Goal: Information Seeking & Learning: Find specific fact

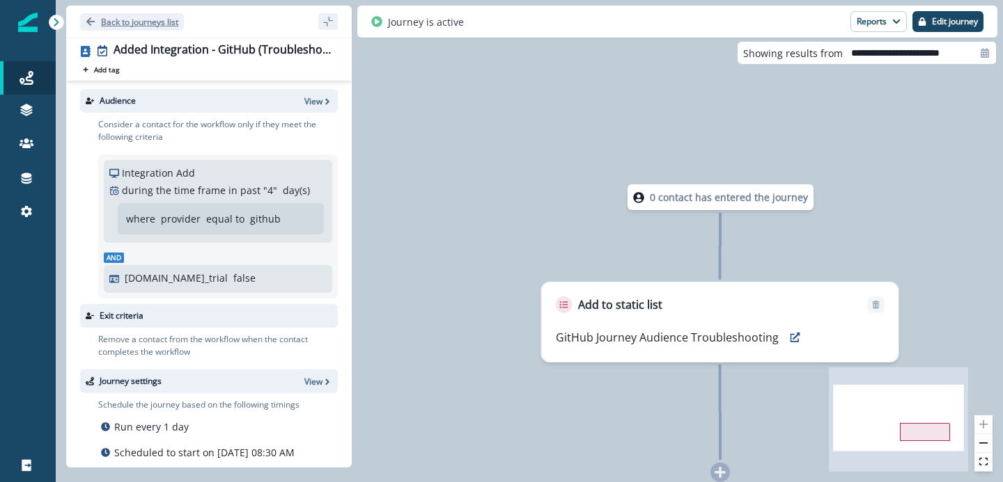
click at [109, 21] on p "Back to journeys list" at bounding box center [139, 22] width 77 height 12
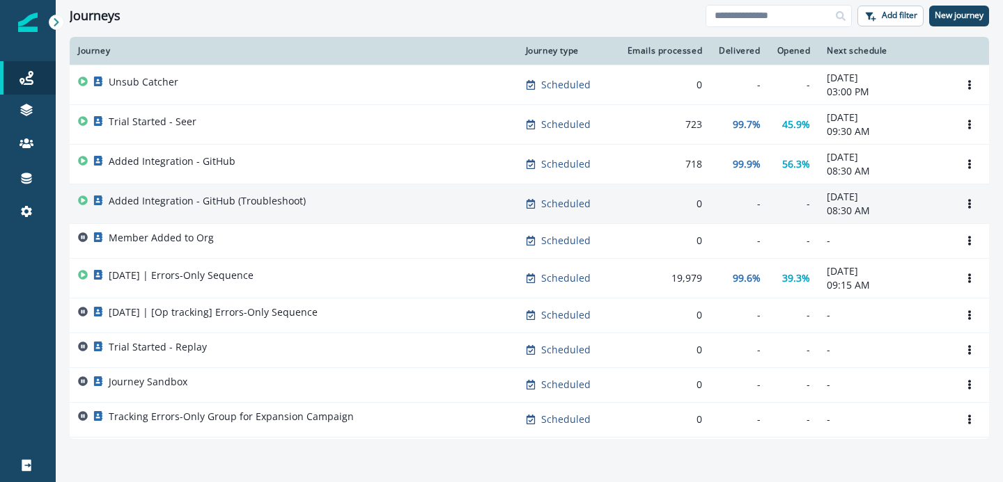
click at [254, 201] on p "Added Integration - GitHub (Troubleshoot)" at bounding box center [207, 201] width 197 height 14
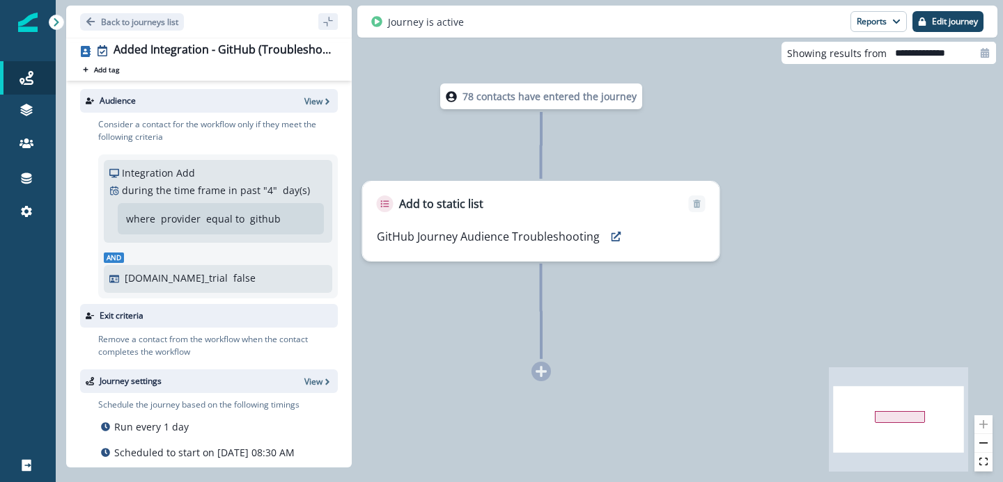
click at [525, 98] on p "78 contacts have entered the journey" at bounding box center [549, 96] width 174 height 15
click at [90, 24] on icon "Go back" at bounding box center [90, 21] width 8 height 8
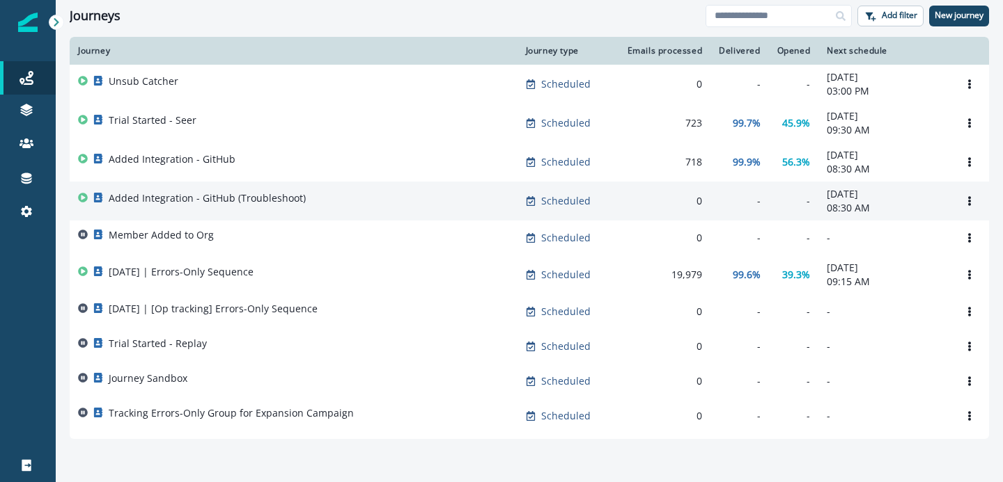
click at [375, 205] on div "Added Integration - GitHub (Troubleshoot)" at bounding box center [293, 200] width 431 height 19
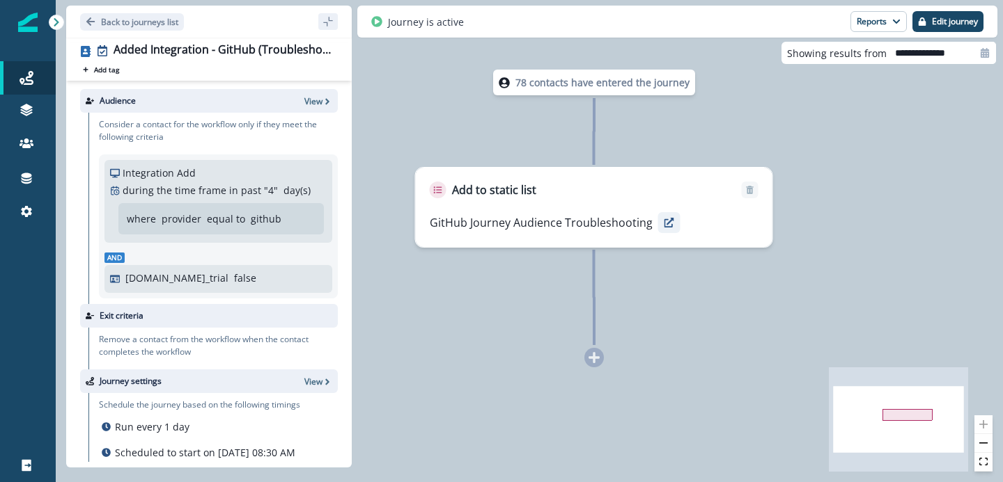
click at [668, 224] on icon "preview" at bounding box center [669, 223] width 10 height 10
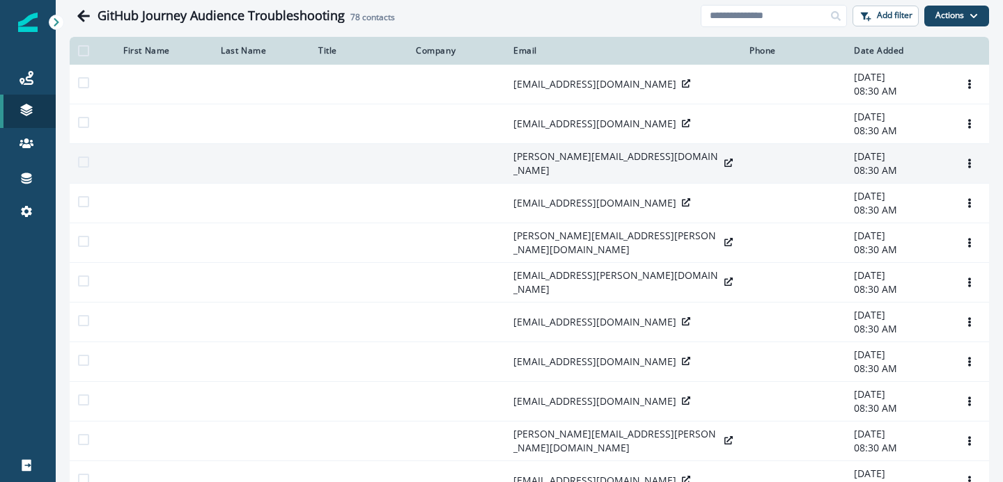
click at [724, 162] on icon at bounding box center [728, 163] width 8 height 8
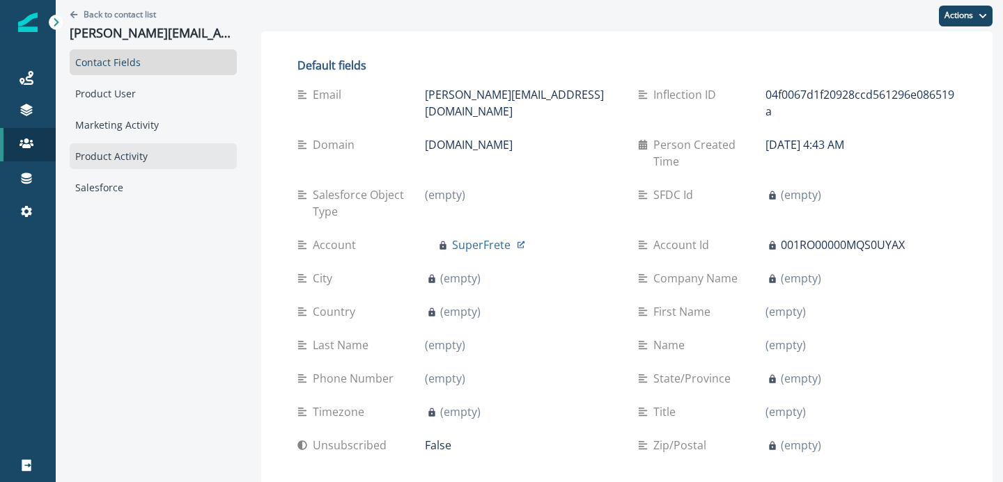
click at [146, 143] on div "Product Activity" at bounding box center [153, 156] width 167 height 26
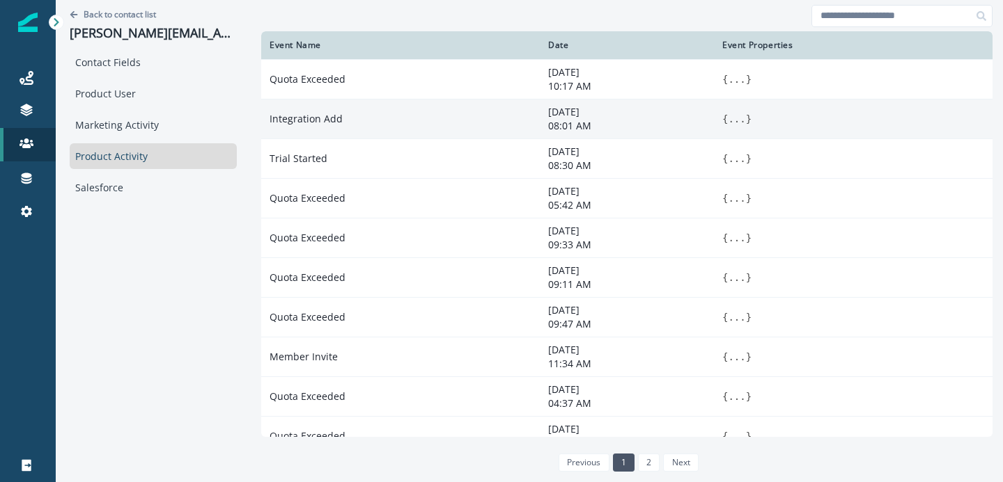
click at [728, 118] on button "..." at bounding box center [736, 119] width 17 height 14
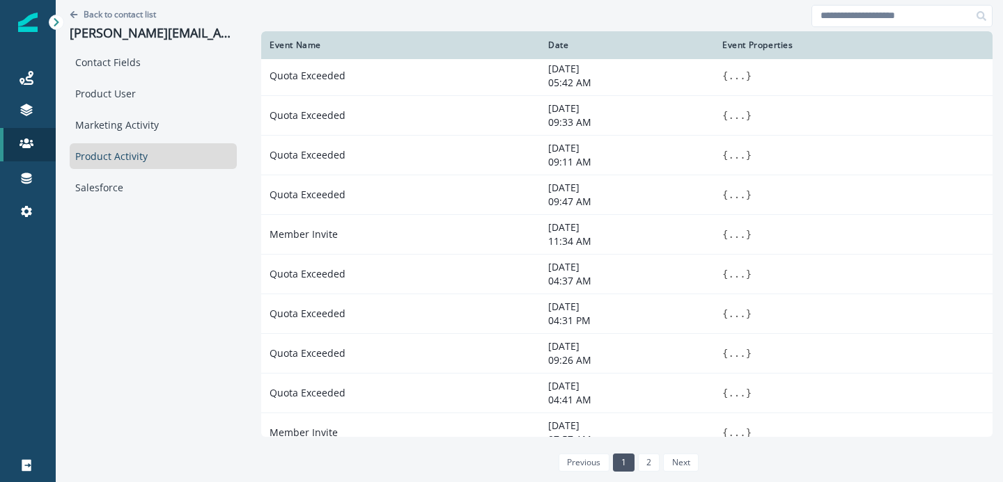
scroll to position [245, 0]
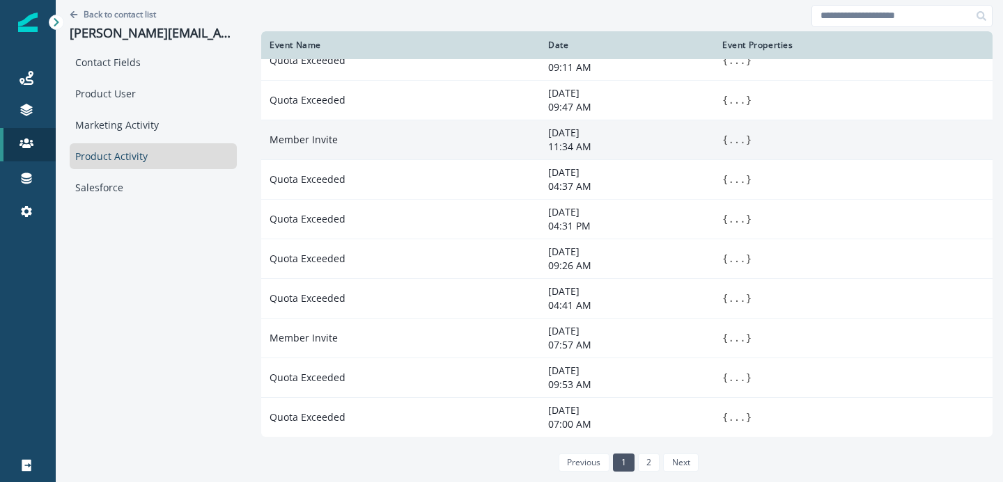
click at [728, 141] on button "..." at bounding box center [736, 140] width 17 height 14
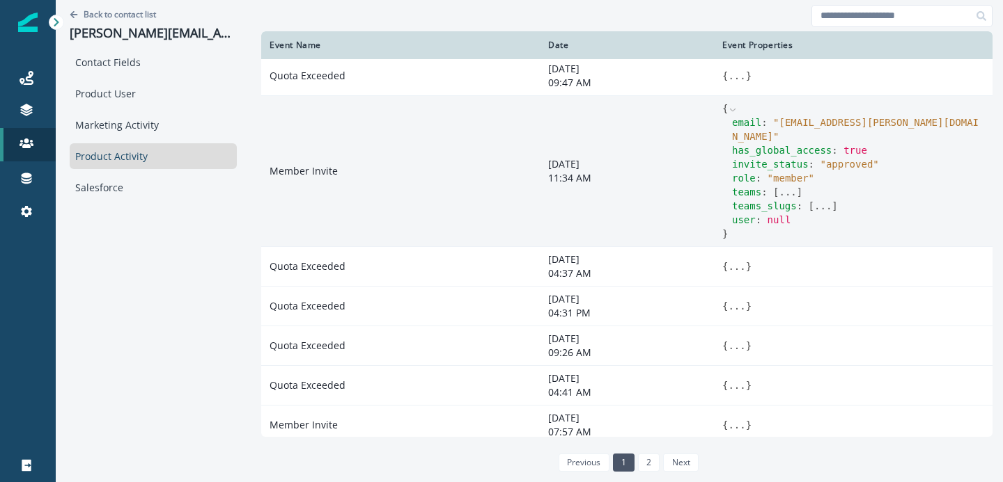
scroll to position [252, 0]
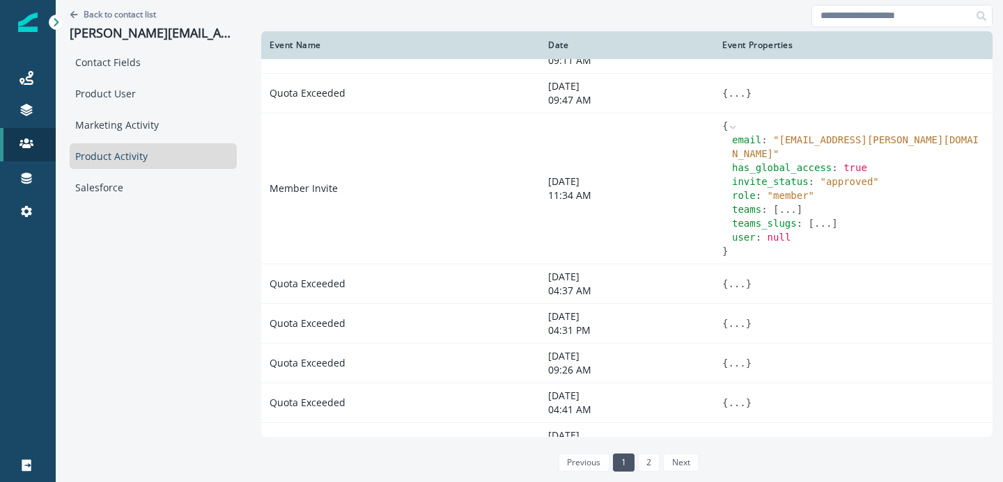
click at [778, 203] on button "..." at bounding box center [786, 210] width 17 height 14
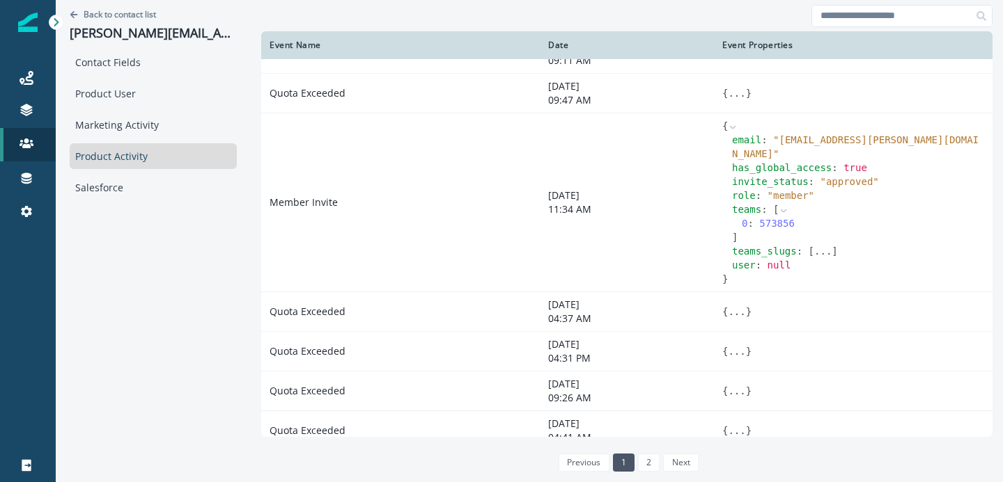
click at [814, 244] on button "..." at bounding box center [822, 251] width 17 height 14
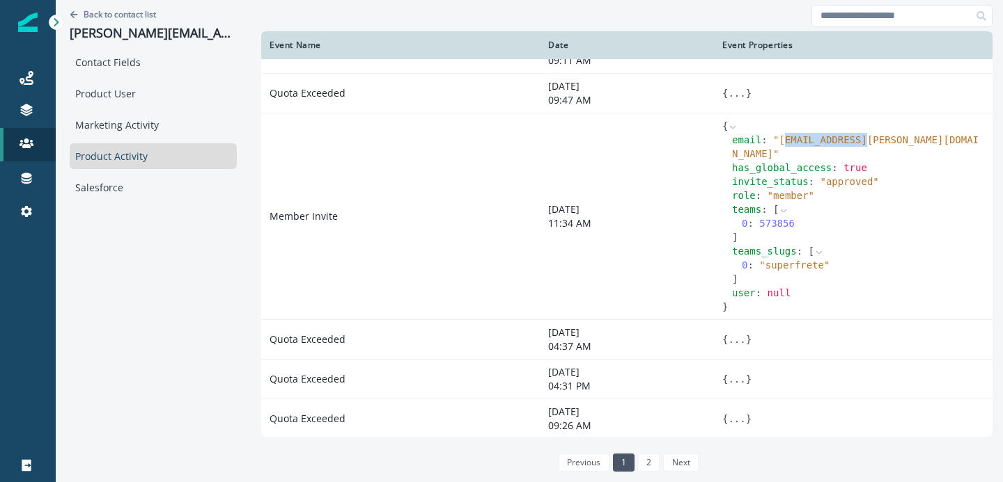
drag, startPoint x: 762, startPoint y: 137, endPoint x: 844, endPoint y: 140, distance: 81.5
click at [844, 140] on span "" cassia.lefevre@superfrete.com "" at bounding box center [855, 146] width 246 height 25
click at [843, 140] on span "" cassia.lefevre@superfrete.com "" at bounding box center [855, 146] width 246 height 25
drag, startPoint x: 760, startPoint y: 138, endPoint x: 929, endPoint y: 143, distance: 169.3
click at [929, 143] on span "" cassia.lefevre@superfrete.com "" at bounding box center [855, 146] width 246 height 25
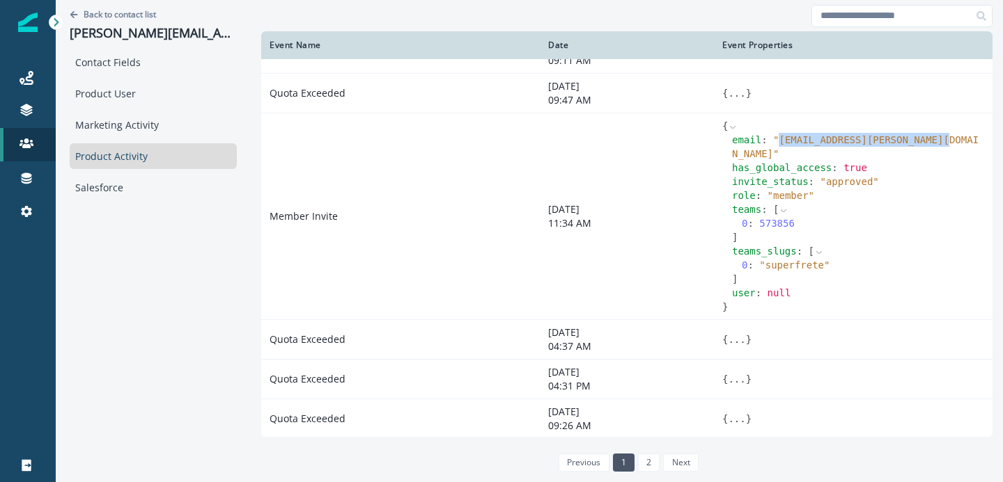
copy span "cassia.lefevre@superfrete.com"
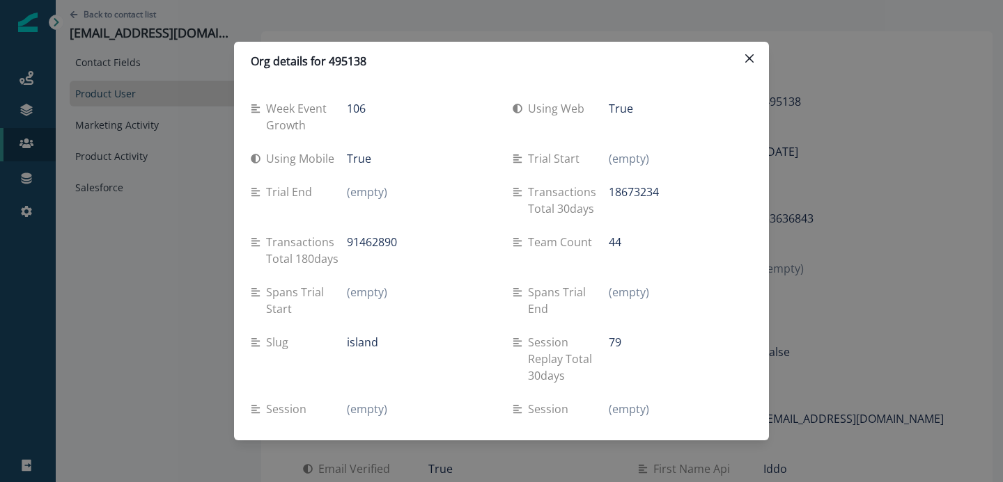
scroll to position [246, 0]
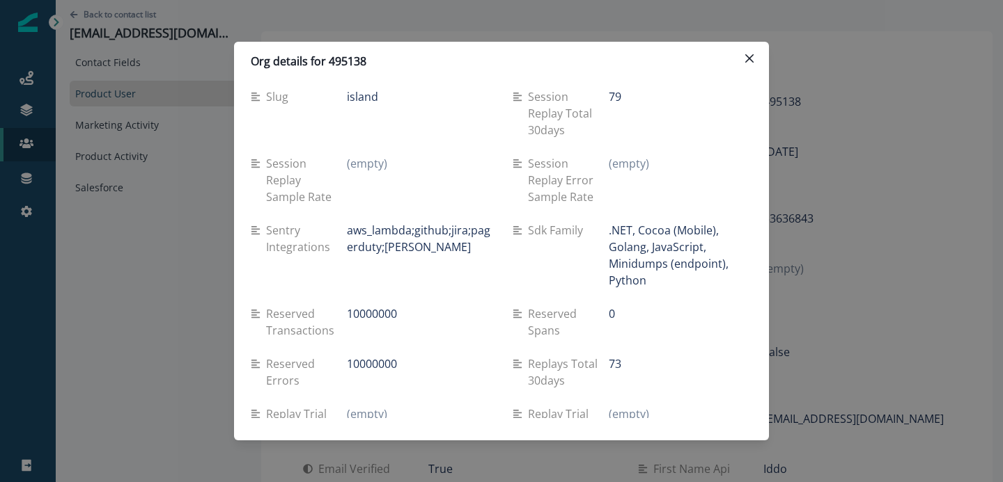
click at [286, 24] on div "Org details for 495138 Week event growth 106 Using web True Using mobile True T…" at bounding box center [501, 241] width 1003 height 482
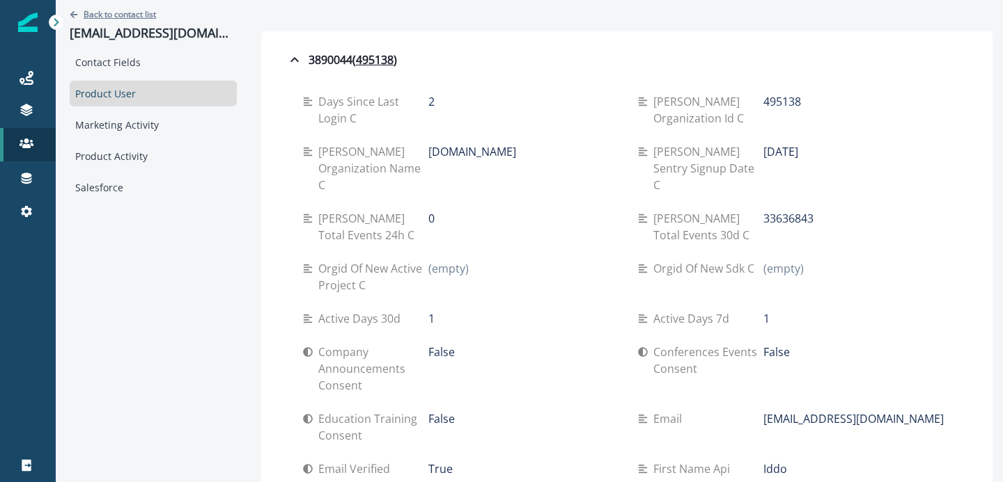
click at [126, 17] on p "Back to contact list" at bounding box center [120, 14] width 72 height 12
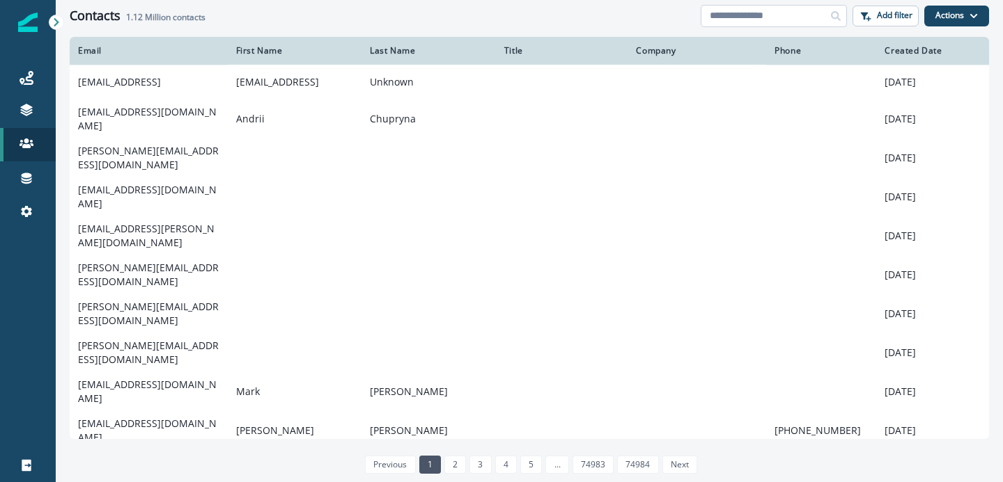
click at [731, 11] on input at bounding box center [773, 16] width 146 height 22
paste input "**********"
type input "**********"
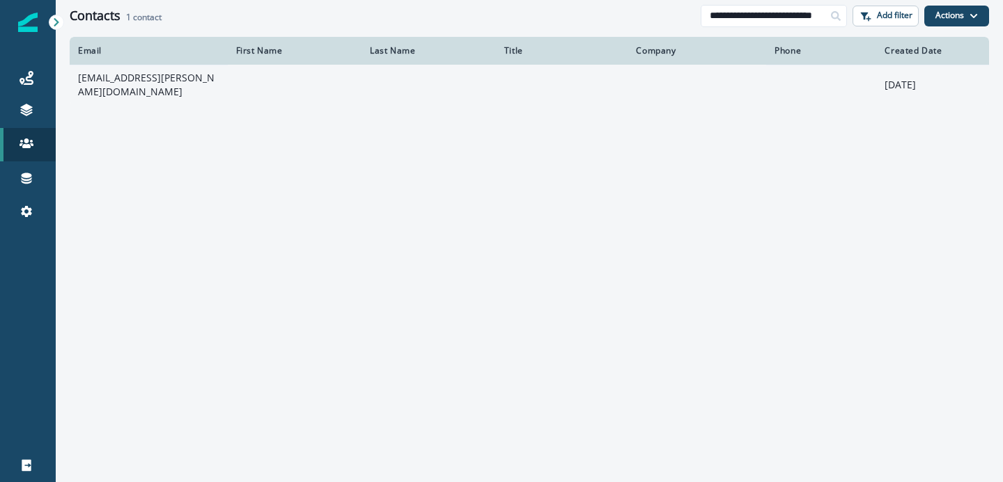
click at [170, 79] on td "[EMAIL_ADDRESS][PERSON_NAME][DOMAIN_NAME]" at bounding box center [149, 85] width 158 height 40
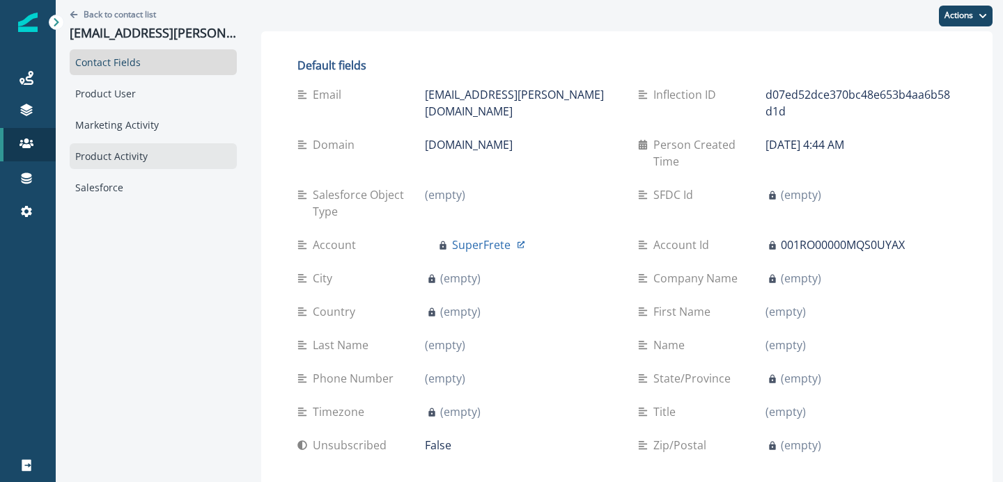
click at [135, 143] on div "Product Activity" at bounding box center [153, 156] width 167 height 26
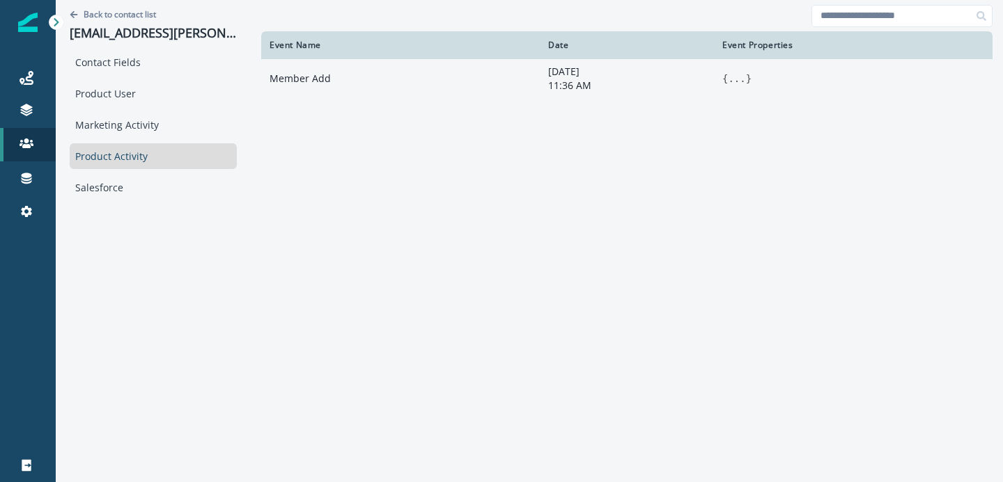
click at [735, 81] on button "..." at bounding box center [736, 79] width 17 height 14
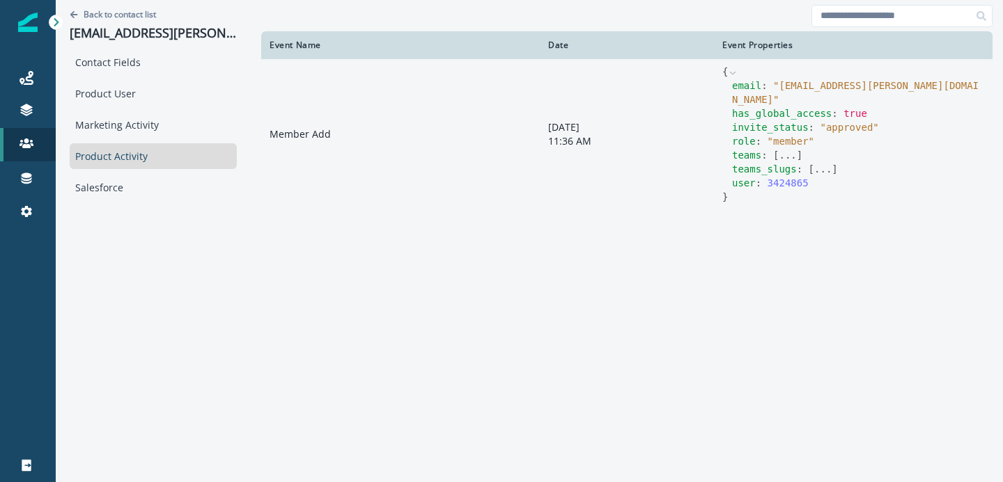
click at [783, 148] on button "..." at bounding box center [786, 155] width 17 height 14
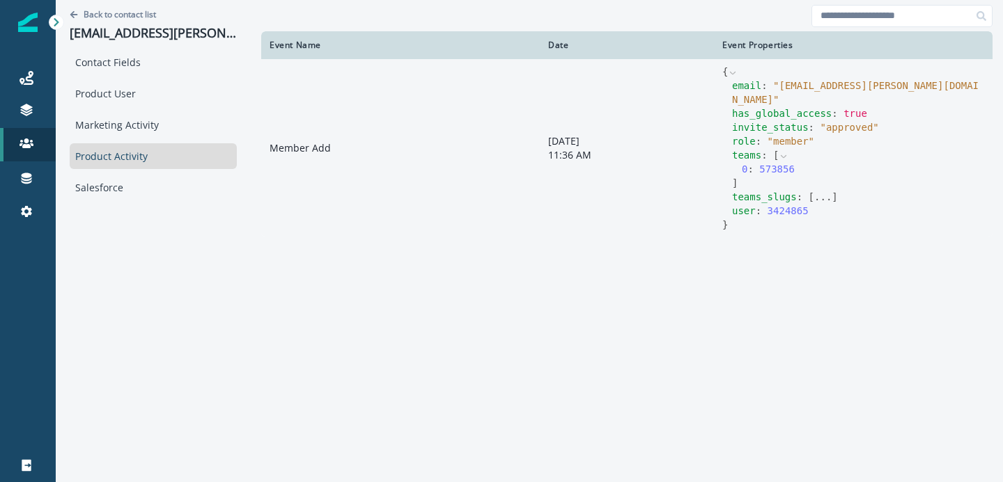
click at [816, 190] on button "..." at bounding box center [822, 197] width 17 height 14
